Goal: Task Accomplishment & Management: Use online tool/utility

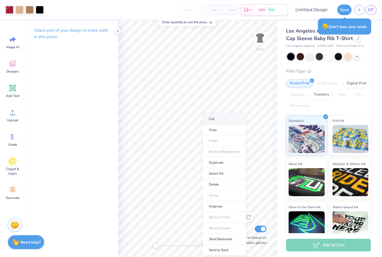
drag, startPoint x: 200, startPoint y: 129, endPoint x: 203, endPoint y: 121, distance: 7.9
click at [219, 119] on li "Cut" at bounding box center [225, 118] width 44 height 11
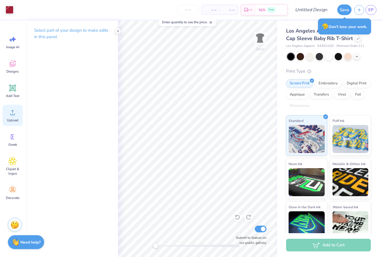
click at [12, 120] on span "Upload" at bounding box center [12, 120] width 11 height 4
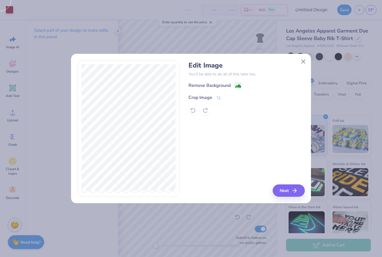
click at [221, 84] on div "Remove Background" at bounding box center [210, 85] width 42 height 7
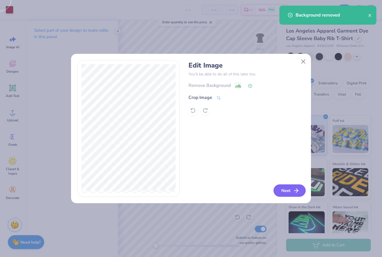
click at [290, 192] on button "Next" at bounding box center [290, 190] width 32 height 12
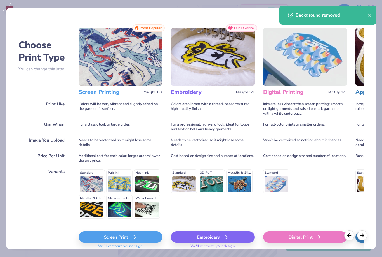
click at [135, 236] on polyline at bounding box center [135, 237] width 2 height 4
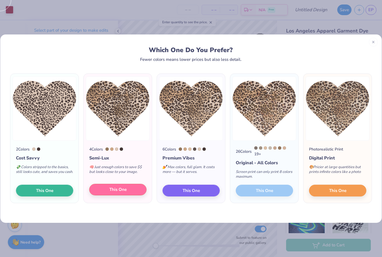
click at [122, 193] on span "This One" at bounding box center [117, 189] width 17 height 6
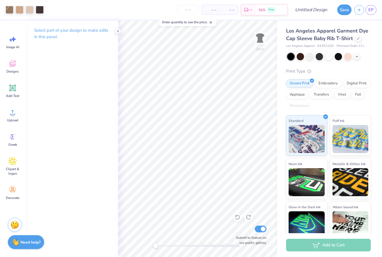
click at [53, 85] on div "Select part of your design to make edits in this panel" at bounding box center [71, 138] width 93 height 236
click at [12, 169] on span "Clipart & logos" at bounding box center [12, 171] width 18 height 9
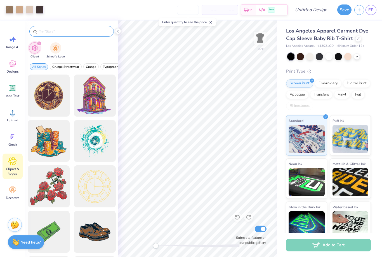
type input "H"
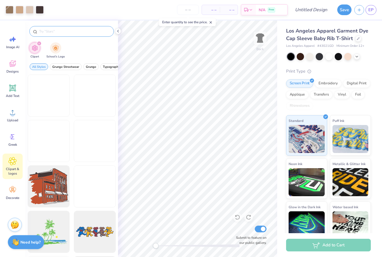
type input "S"
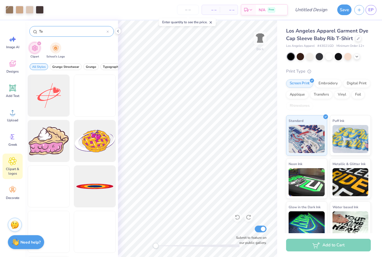
type input "T"
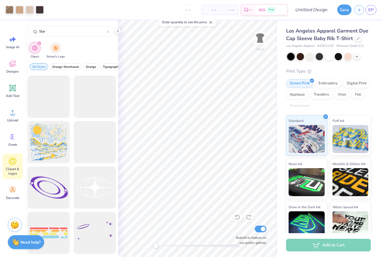
scroll to position [954, 0]
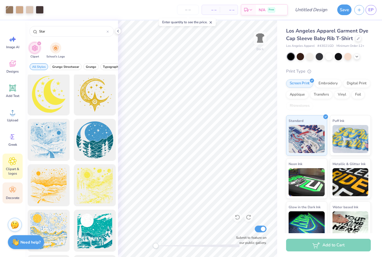
type input "Star"
click at [13, 194] on icon at bounding box center [12, 190] width 8 height 8
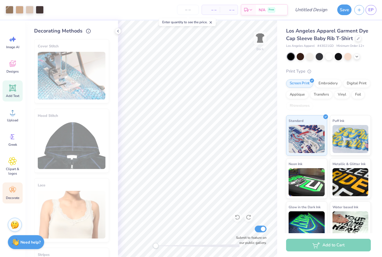
click at [12, 93] on div "Add Text" at bounding box center [13, 90] width 20 height 21
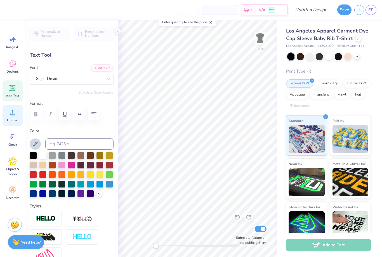
click at [11, 119] on span "Upload" at bounding box center [12, 120] width 11 height 4
click at [13, 164] on icon at bounding box center [13, 161] width 8 height 8
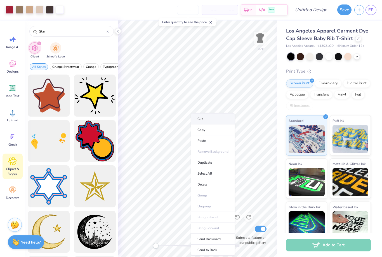
click at [210, 119] on li "Cut" at bounding box center [213, 118] width 44 height 11
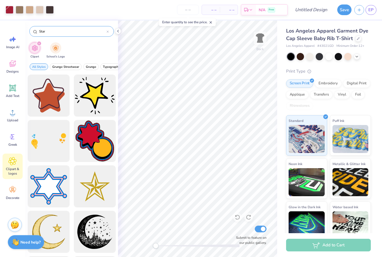
click at [109, 32] on div "Star" at bounding box center [71, 31] width 85 height 11
click at [107, 32] on icon at bounding box center [108, 32] width 2 height 2
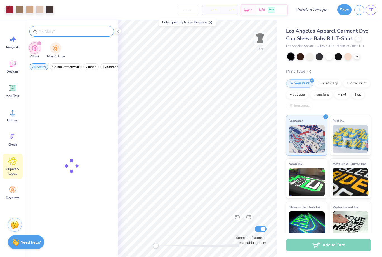
click at [92, 32] on input "text" at bounding box center [75, 32] width 72 height 6
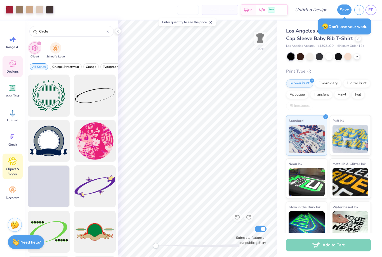
type input "Circle"
click at [15, 70] on span "Designs" at bounding box center [12, 71] width 12 height 4
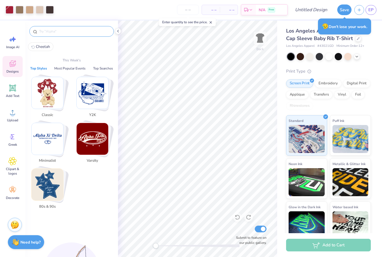
click at [71, 34] on input "text" at bounding box center [75, 32] width 72 height 6
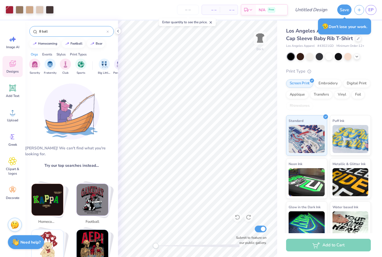
type input "8 ball"
click at [69, 31] on input "8 ball" at bounding box center [73, 32] width 68 height 6
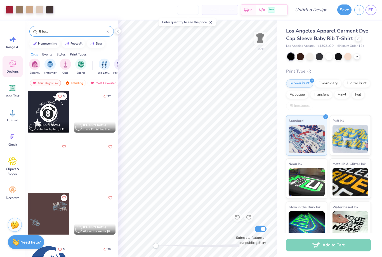
scroll to position [0, 0]
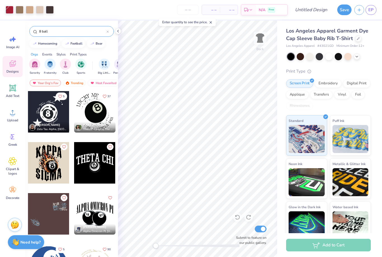
click at [96, 117] on div at bounding box center [94, 111] width 41 height 41
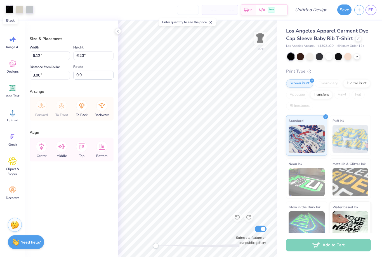
click at [10, 12] on div at bounding box center [10, 9] width 8 height 8
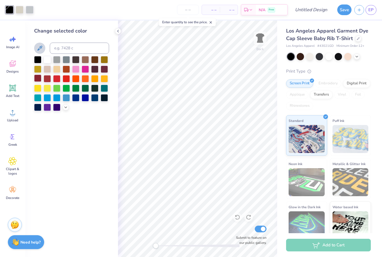
click at [36, 82] on div at bounding box center [37, 77] width 7 height 7
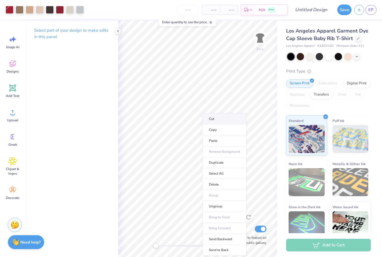
click at [220, 119] on li "Cut" at bounding box center [225, 118] width 44 height 11
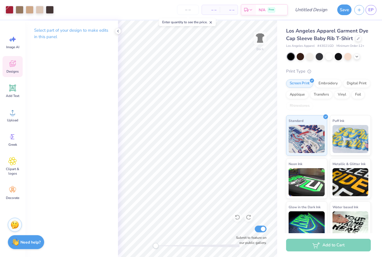
click at [12, 64] on icon at bounding box center [12, 63] width 8 height 8
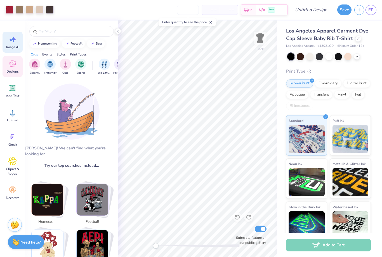
click at [15, 40] on icon at bounding box center [12, 39] width 8 height 8
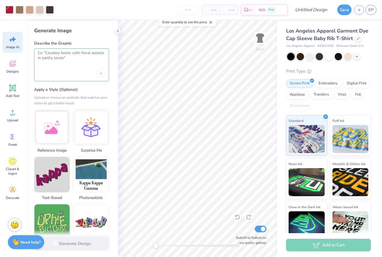
click at [66, 58] on textarea at bounding box center [72, 57] width 68 height 14
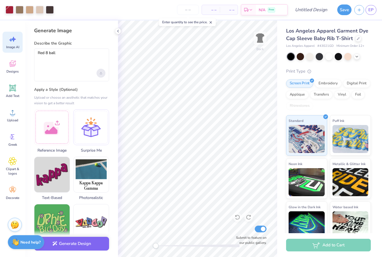
click at [102, 73] on icon "Upload image" at bounding box center [101, 73] width 2 height 2
click at [68, 53] on textarea "Red 8 ball" at bounding box center [72, 57] width 68 height 14
click at [72, 51] on textarea "Red 8 ball" at bounding box center [72, 57] width 68 height 14
type textarea "Red 8 ball"
click at [55, 129] on div at bounding box center [52, 126] width 36 height 36
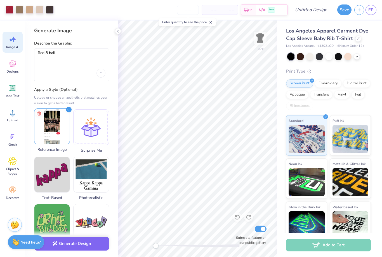
click at [51, 132] on img at bounding box center [51, 126] width 35 height 35
click at [55, 132] on img at bounding box center [51, 126] width 35 height 35
click at [88, 244] on button "Generate Design" at bounding box center [71, 242] width 75 height 14
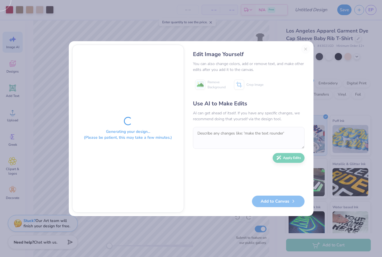
click at [307, 49] on div "Edit Image Yourself You can also change colors, add or remove text, and make ot…" at bounding box center [249, 129] width 123 height 168
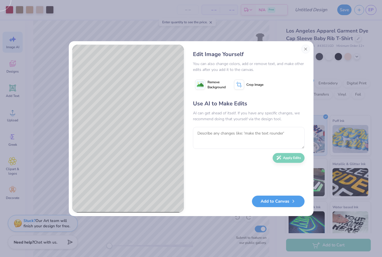
click at [213, 87] on span "Remove Background" at bounding box center [217, 85] width 18 height 10
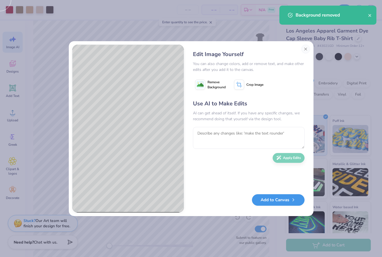
click at [279, 204] on button "Add to Canvas" at bounding box center [278, 199] width 53 height 11
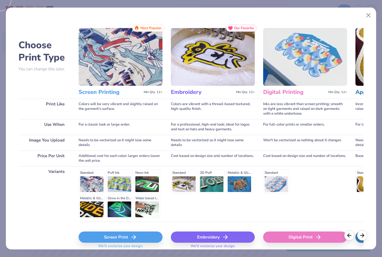
click at [146, 235] on div "Screen Print" at bounding box center [121, 236] width 84 height 11
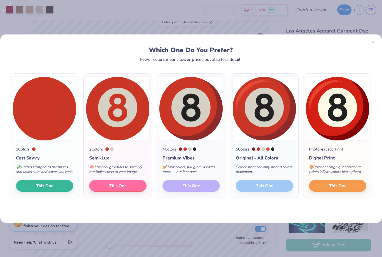
click at [198, 191] on div "4 Colors Premium Vibes 💅 Max colors, full glam. It costs more — but it serves. …" at bounding box center [191, 170] width 68 height 58
click at [191, 108] on img at bounding box center [191, 108] width 64 height 64
click at [197, 193] on div "4 Colors Premium Vibes 💅 Max colors, full glam. It costs more — but it serves. …" at bounding box center [191, 170] width 68 height 58
click at [350, 188] on button "This One" at bounding box center [337, 185] width 57 height 12
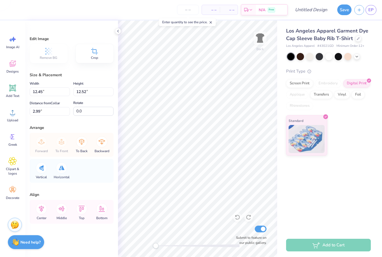
type input "2.26"
type input "2.28"
type input "13.23"
click at [362, 165] on div "Los Angeles Apparel Garment Dye Cap Sleeve Baby Rib T-Shirt Los Angeles Apparel…" at bounding box center [329, 126] width 105 height 213
type input "12.0"
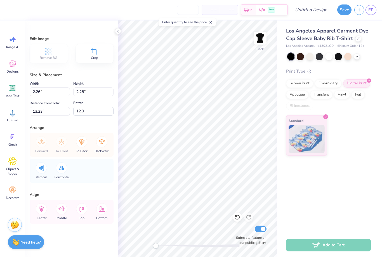
type input "1.70"
type input "1.71"
type input "5.96"
type input "0.0"
click at [359, 146] on div "Standard" at bounding box center [328, 135] width 85 height 40
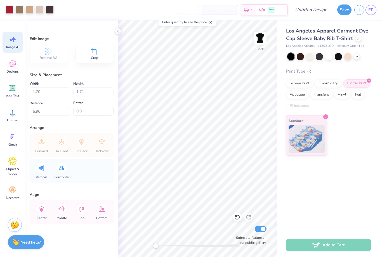
click at [13, 42] on icon at bounding box center [12, 39] width 8 height 8
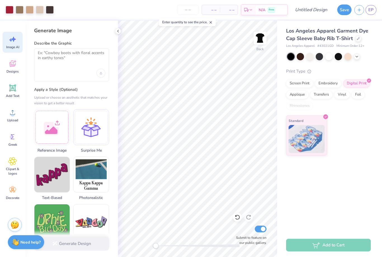
click at [66, 67] on div at bounding box center [71, 64] width 75 height 33
click at [62, 57] on textarea at bounding box center [72, 57] width 68 height 14
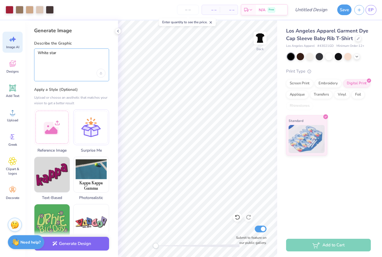
type textarea "White star"
drag, startPoint x: 85, startPoint y: 27, endPoint x: 102, endPoint y: 74, distance: 49.9
click at [0, 0] on html "Art colors – – Per Item – – Total Est. Delivery N/A Free Design Title Save EP I…" at bounding box center [191, 128] width 382 height 257
click at [102, 74] on icon "Upload image" at bounding box center [101, 73] width 2 height 2
click at [10, 169] on span "Clipart & logos" at bounding box center [12, 171] width 18 height 9
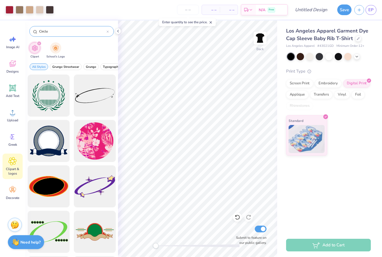
click at [79, 29] on input "Circle" at bounding box center [73, 32] width 68 height 6
click at [79, 32] on input "Circle" at bounding box center [73, 32] width 68 height 6
click at [109, 32] on div "Circle" at bounding box center [71, 31] width 85 height 11
click at [107, 33] on icon at bounding box center [108, 32] width 2 height 2
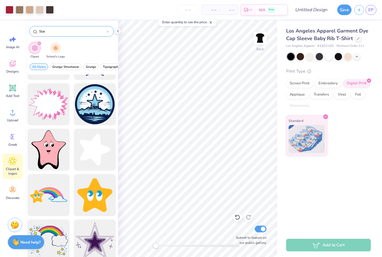
scroll to position [354, 0]
type input "Star"
click at [95, 155] on div at bounding box center [95, 149] width 46 height 46
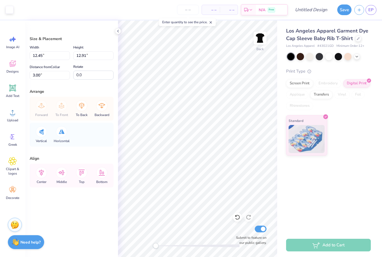
click at [279, 180] on div "Los Angeles Apparel Garment Dye Cap Sleeve Baby Rib T-Shirt Los Angeles Apparel…" at bounding box center [329, 126] width 105 height 213
type input "2.56"
type input "2.66"
type input "2.10"
type input "2.18"
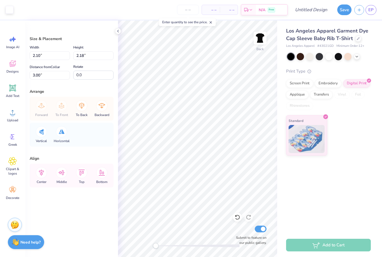
type input "-35.5"
type input "2.24"
type input "2.33"
type input "5.27"
click at [200, 118] on li "Cut" at bounding box center [201, 118] width 44 height 11
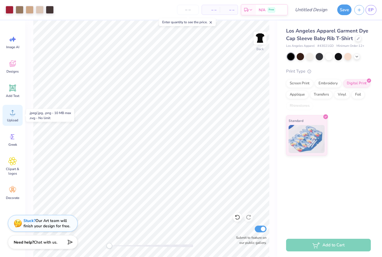
click at [15, 118] on span "Upload" at bounding box center [12, 120] width 11 height 4
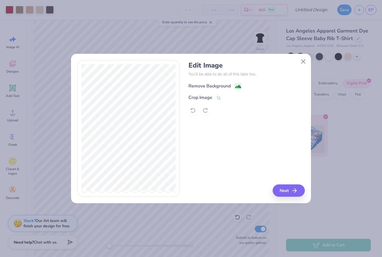
click at [207, 85] on div "Remove Background" at bounding box center [210, 86] width 42 height 7
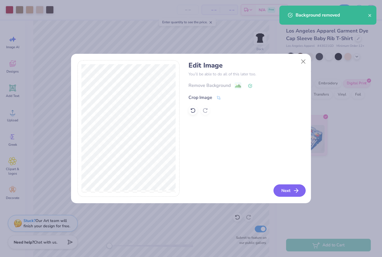
click at [290, 192] on button "Next" at bounding box center [290, 190] width 32 height 12
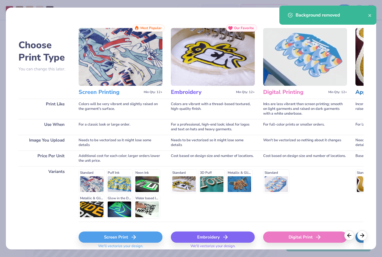
click at [125, 235] on div "Screen Print" at bounding box center [121, 236] width 84 height 11
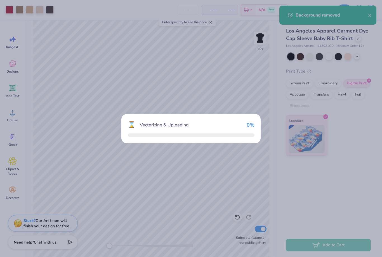
click at [145, 241] on div "⌛ Vectorizing & Uploading 0 %" at bounding box center [191, 128] width 382 height 257
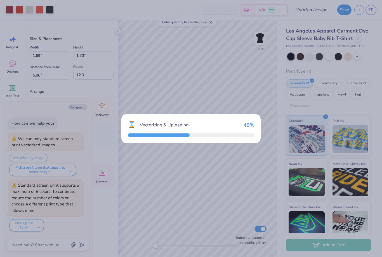
type textarea "x"
type input "12.45"
type input "11.84"
type input "3.33"
type input "0.0"
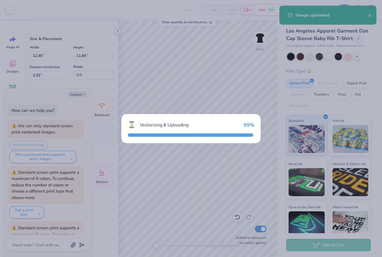
scroll to position [41, 0]
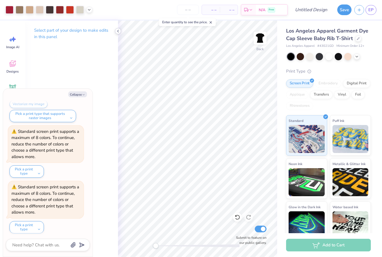
click at [118, 31] on icon at bounding box center [118, 31] width 4 height 4
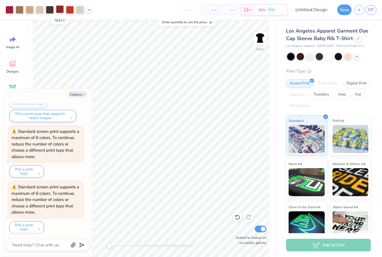
click at [61, 9] on div at bounding box center [60, 9] width 8 height 8
type textarea "x"
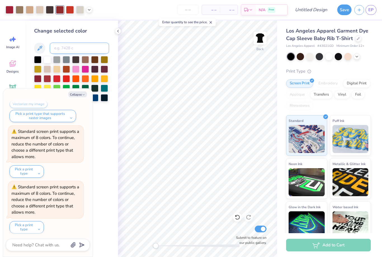
click at [72, 50] on input at bounding box center [79, 48] width 59 height 11
type input "201"
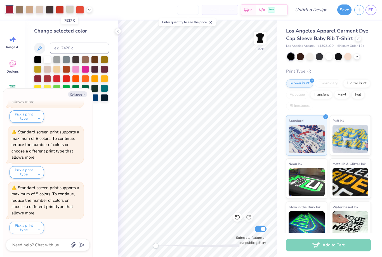
click at [70, 10] on div at bounding box center [70, 9] width 8 height 8
click at [48, 61] on div at bounding box center [47, 58] width 7 height 7
click at [102, 31] on div "Change selected color" at bounding box center [71, 31] width 75 height 8
click at [80, 10] on div at bounding box center [80, 9] width 8 height 8
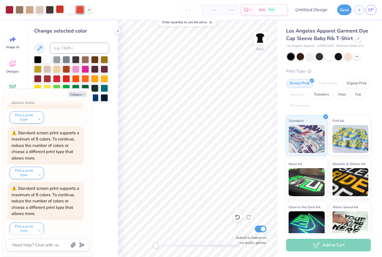
click at [60, 11] on div at bounding box center [60, 9] width 8 height 8
type textarea "x"
click at [67, 49] on input at bounding box center [79, 48] width 59 height 11
type input "201"
click at [68, 11] on div at bounding box center [70, 9] width 8 height 8
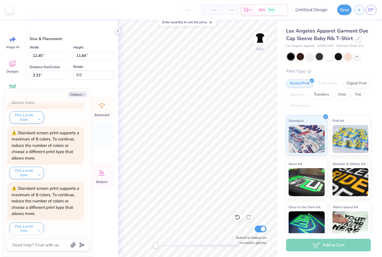
type textarea "x"
type input "5.05"
type input "4.80"
type input "10.37"
type textarea "x"
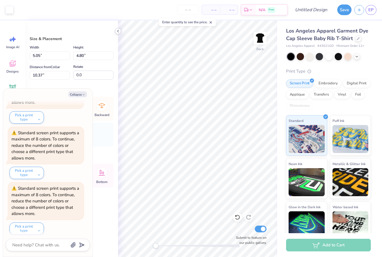
type input "2.74"
type input "2.61"
type input "5.16"
type textarea "x"
type input "-9.5"
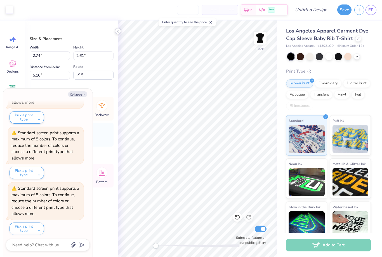
type textarea "x"
type input "2.33"
type input "5.18"
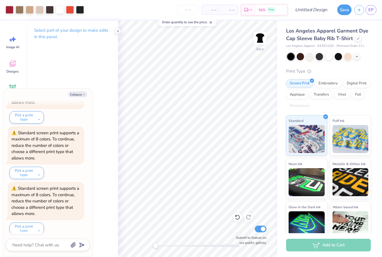
scroll to position [184, 0]
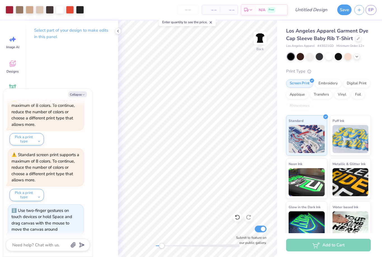
drag, startPoint x: 157, startPoint y: 245, endPoint x: 162, endPoint y: 244, distance: 4.8
click at [162, 244] on div "Accessibility label" at bounding box center [162, 246] width 6 height 6
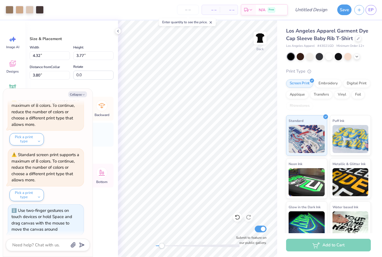
type textarea "x"
type input "5.14"
type input "4.49"
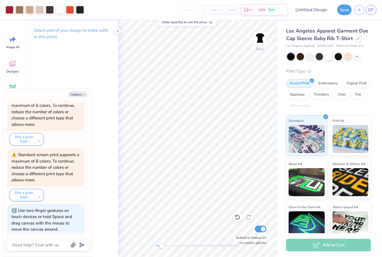
click at [382, 74] on div "Los Angeles Apparel Garment Dye Cap Sleeve Baby Rib T-Shirt Los Angeles Apparel…" at bounding box center [329, 130] width 105 height 221
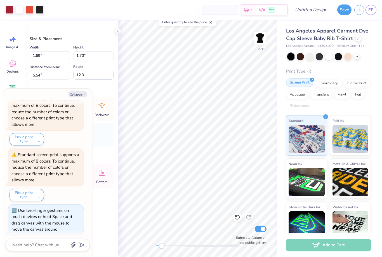
type textarea "x"
type input "2.33"
type input "4.91"
type input "-9.5"
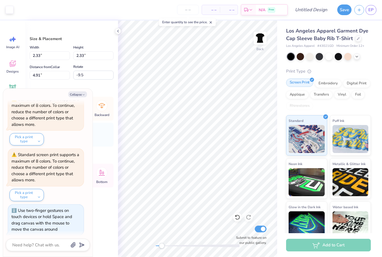
type textarea "x"
type input "2.85"
type input "4.46"
type textarea "x"
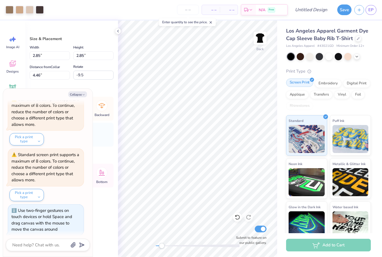
type input "5.14"
type input "4.49"
type input "3.54"
type input "0.0"
click at [40, 10] on div at bounding box center [40, 9] width 8 height 8
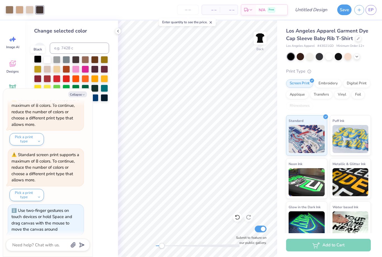
click at [38, 61] on div at bounding box center [37, 58] width 7 height 7
click at [109, 15] on div "– – Per Item – – Total Est. Delivery N/A Free" at bounding box center [167, 10] width 242 height 20
click at [120, 32] on icon at bounding box center [118, 31] width 4 height 4
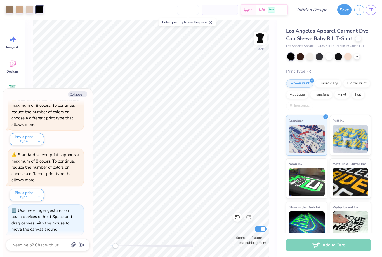
click at [68, 11] on div "– – Per Item – – Total Est. Delivery N/A Free" at bounding box center [167, 10] width 242 height 20
click at [82, 10] on div at bounding box center [80, 9] width 8 height 8
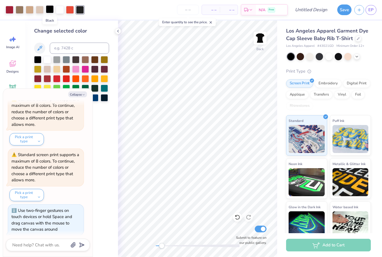
click at [50, 10] on div at bounding box center [50, 9] width 8 height 8
click at [83, 10] on div at bounding box center [80, 9] width 8 height 8
click at [49, 9] on div at bounding box center [50, 9] width 8 height 8
type textarea "x"
click at [66, 50] on input at bounding box center [79, 48] width 59 height 11
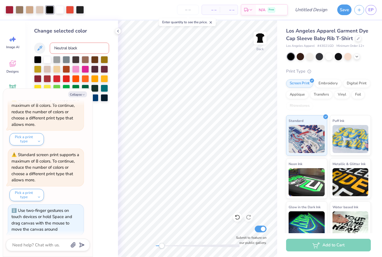
type input "Neutral black"
click at [81, 10] on div at bounding box center [80, 9] width 8 height 8
click at [49, 10] on div at bounding box center [50, 9] width 8 height 8
click at [81, 96] on button "Collapse" at bounding box center [77, 94] width 19 height 6
type textarea "x"
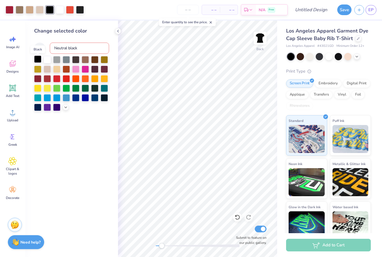
click at [36, 60] on div at bounding box center [37, 58] width 7 height 7
click at [83, 8] on div at bounding box center [80, 9] width 8 height 8
click at [38, 61] on div at bounding box center [37, 58] width 7 height 7
click at [89, 142] on div "Change selected color" at bounding box center [71, 138] width 93 height 236
click at [120, 31] on icon at bounding box center [118, 31] width 4 height 4
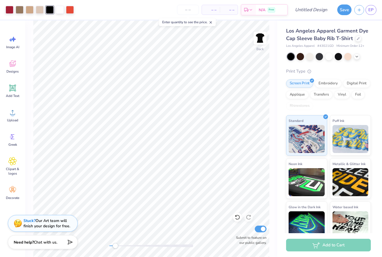
click at [223, 10] on div "– – Total" at bounding box center [229, 10] width 18 height 10
click at [207, 7] on span "– –" at bounding box center [211, 10] width 11 height 6
click at [185, 11] on input "number" at bounding box center [188, 10] width 22 height 10
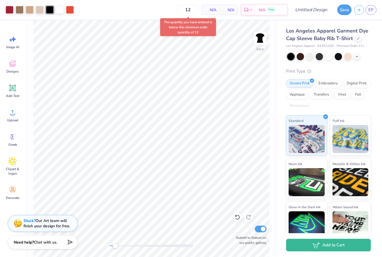
click at [155, 10] on div "12 N/A Per Item N/A Total Est. Delivery N/A Free" at bounding box center [182, 10] width 211 height 20
click at [181, 11] on input "12" at bounding box center [170, 10] width 22 height 10
type input "1"
click at [160, 11] on div "12 N/A Per Item N/A Total Est. Delivery N/A Free" at bounding box center [182, 10] width 211 height 20
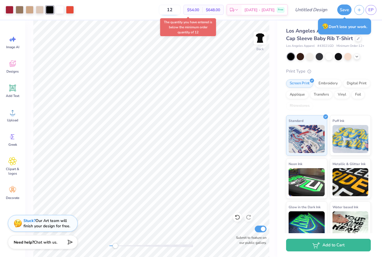
click at [181, 10] on input "12" at bounding box center [170, 10] width 22 height 10
type input "1"
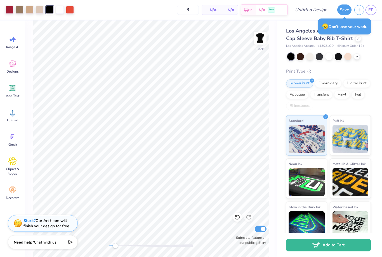
type input "12"
click at [130, 11] on div "12 N/A Per Item N/A Total Est. Delivery N/A Free" at bounding box center [182, 10] width 211 height 20
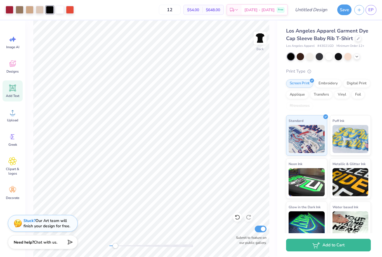
click at [13, 91] on icon at bounding box center [12, 88] width 7 height 7
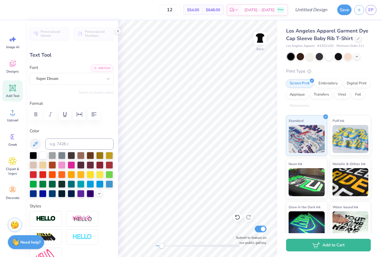
scroll to position [0, 0]
type textarea "T"
type textarea "Big"
click at [63, 79] on div "Super Dream" at bounding box center [70, 78] width 68 height 9
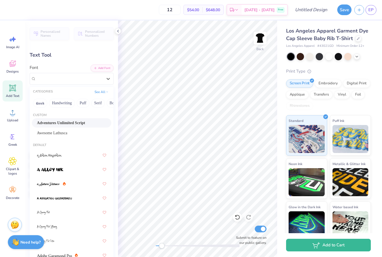
click at [65, 123] on span "Adventures Unlimited Script" at bounding box center [61, 123] width 48 height 6
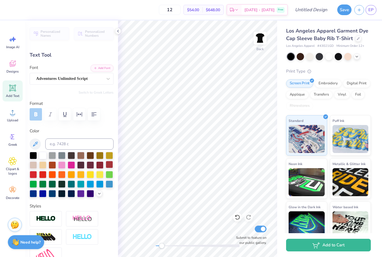
click at [111, 166] on div at bounding box center [109, 164] width 7 height 7
type input "2.02"
type input "1.28"
type input "8.61"
type input "1.50"
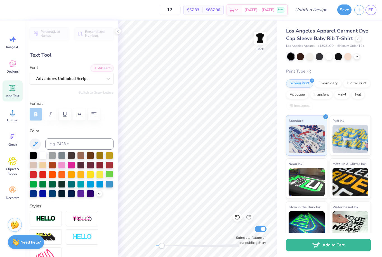
type input "0.95"
type input "5.44"
type input "-12.6"
type input "1.12"
type input "0.70"
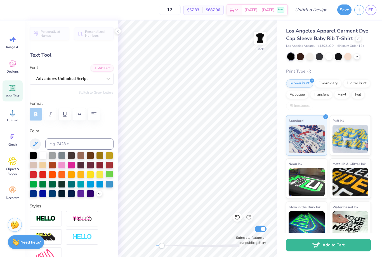
type input "5.93"
type input "8.91"
type input "1.90"
type input "2.36"
type input "0.0"
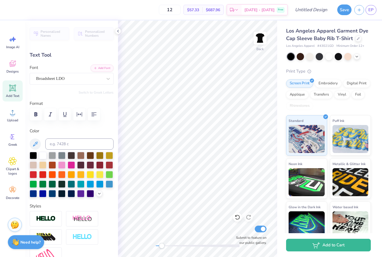
click at [372, 49] on div "Los Angeles Apparel Garment Dye Cap Sleeve Baby Rib T-Shirt Los Angeles Apparel…" at bounding box center [329, 130] width 105 height 221
click at [119, 31] on icon at bounding box center [118, 31] width 4 height 4
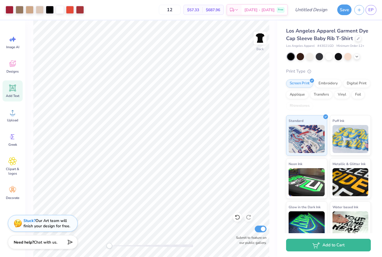
drag, startPoint x: 114, startPoint y: 247, endPoint x: 108, endPoint y: 247, distance: 6.4
click at [108, 247] on div "Accessibility label" at bounding box center [110, 246] width 6 height 6
click at [80, 10] on div at bounding box center [80, 9] width 8 height 8
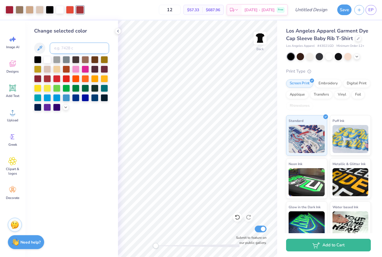
click at [84, 50] on input at bounding box center [79, 48] width 59 height 11
type input "201"
click at [117, 30] on icon at bounding box center [118, 31] width 4 height 4
